Goal: Task Accomplishment & Management: Manage account settings

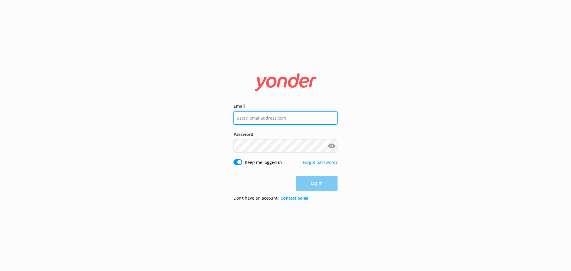
type input "[EMAIL_ADDRESS][DOMAIN_NAME]"
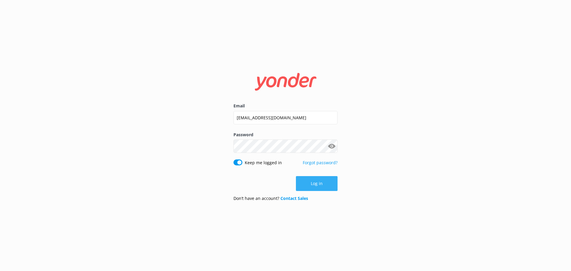
click at [326, 187] on button "Log in" at bounding box center [317, 183] width 42 height 15
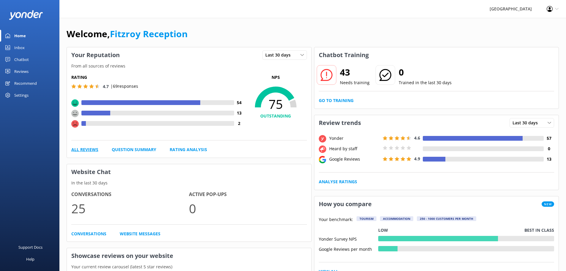
click at [91, 148] on link "All Reviews" at bounding box center [84, 149] width 27 height 7
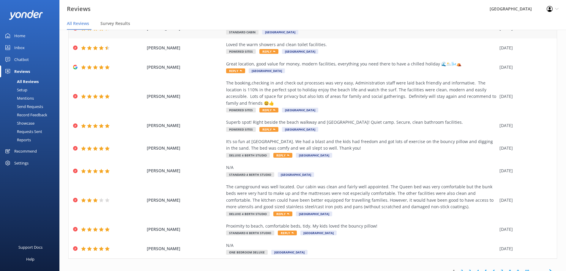
scroll to position [54, 0]
